Goal: Find specific page/section: Find specific page/section

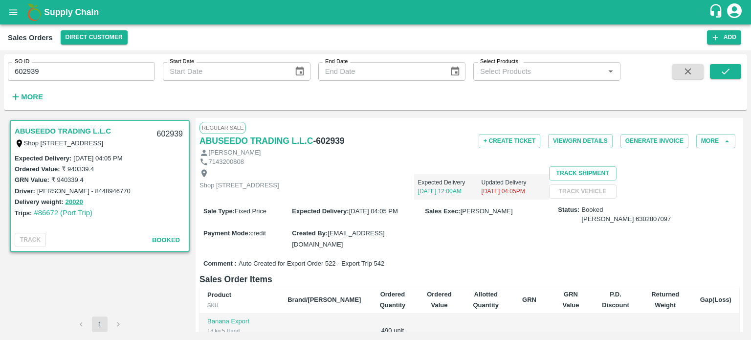
scroll to position [244, 0]
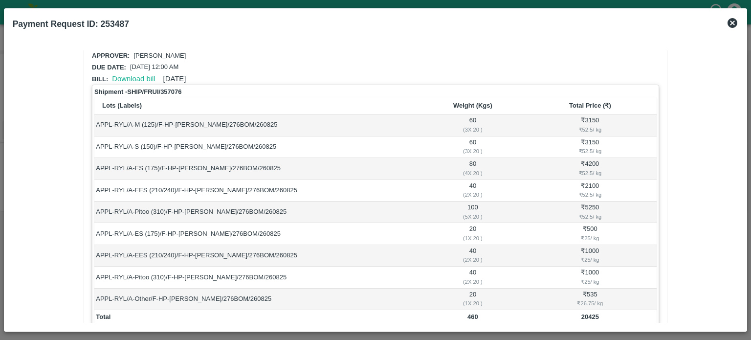
scroll to position [34, 0]
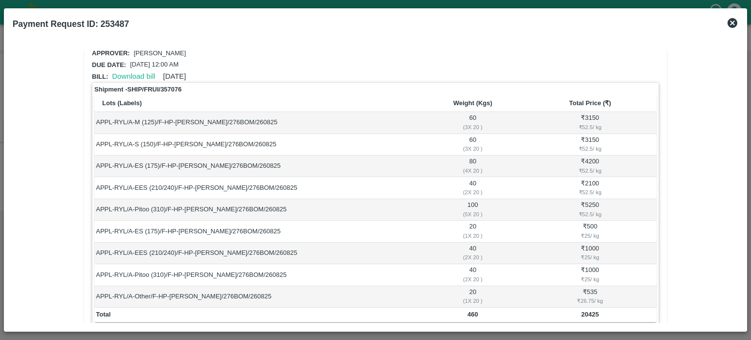
click at [477, 105] on th "Weight (Kgs)" at bounding box center [473, 103] width 102 height 17
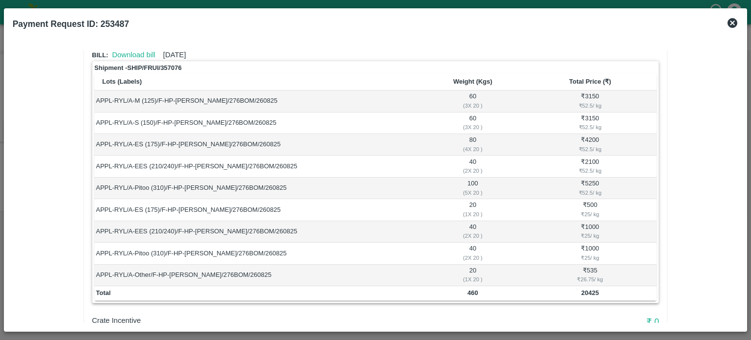
click at [471, 292] on b "460" at bounding box center [472, 292] width 11 height 7
